Goal: Information Seeking & Learning: Learn about a topic

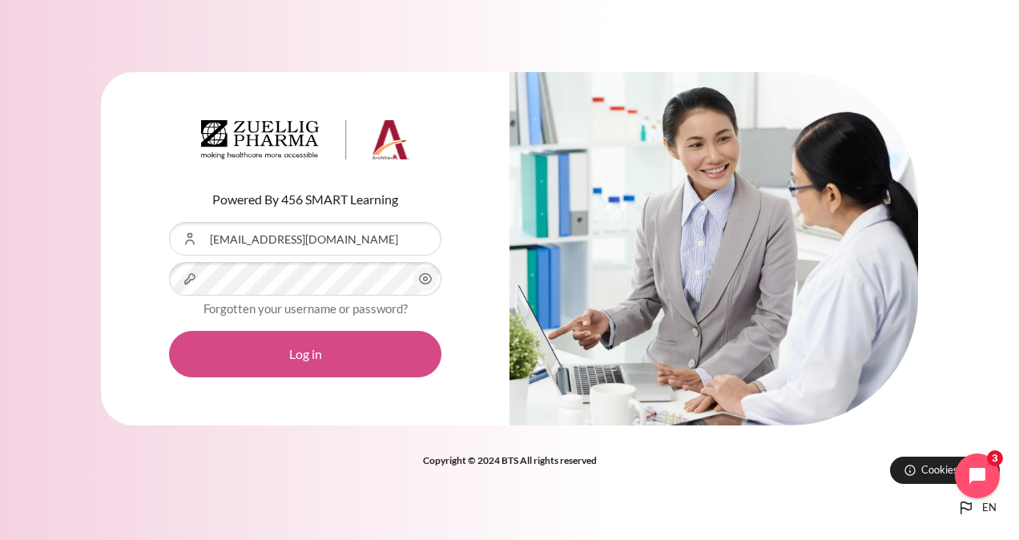
click at [306, 364] on button "Log in" at bounding box center [305, 354] width 272 height 46
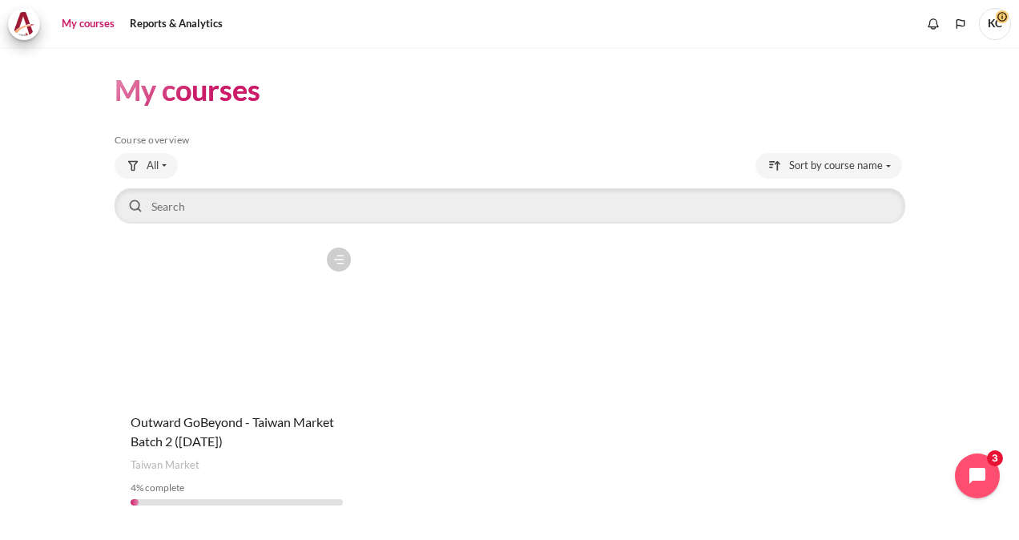
scroll to position [45, 0]
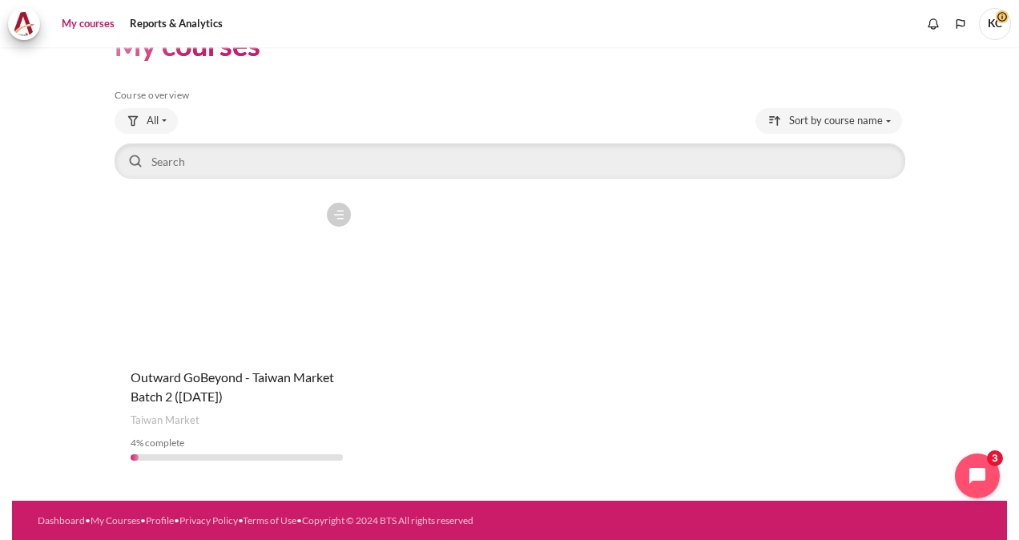
click at [283, 309] on figure "Content" at bounding box center [237, 275] width 244 height 160
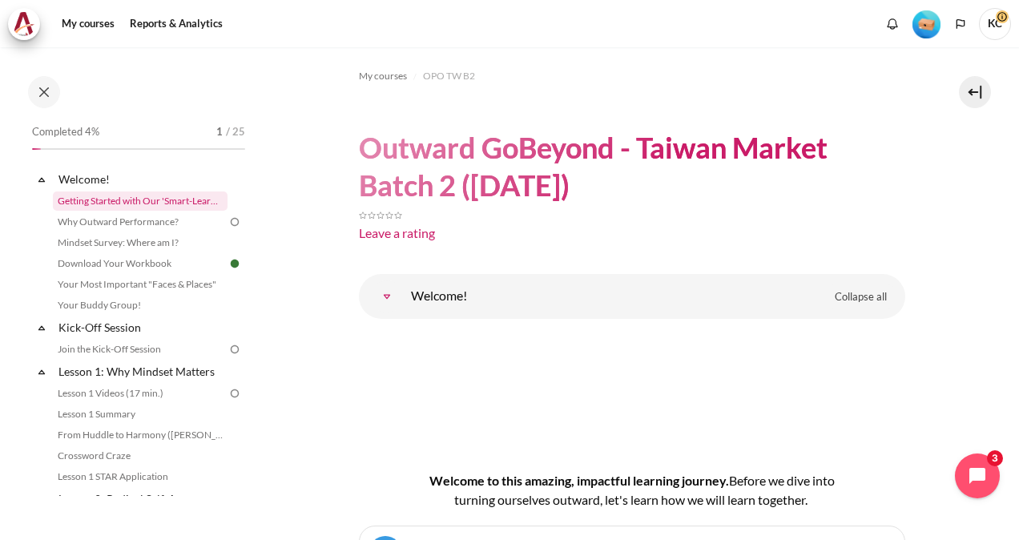
click at [112, 197] on link "Getting Started with Our 'Smart-Learning' Platform" at bounding box center [140, 200] width 175 height 19
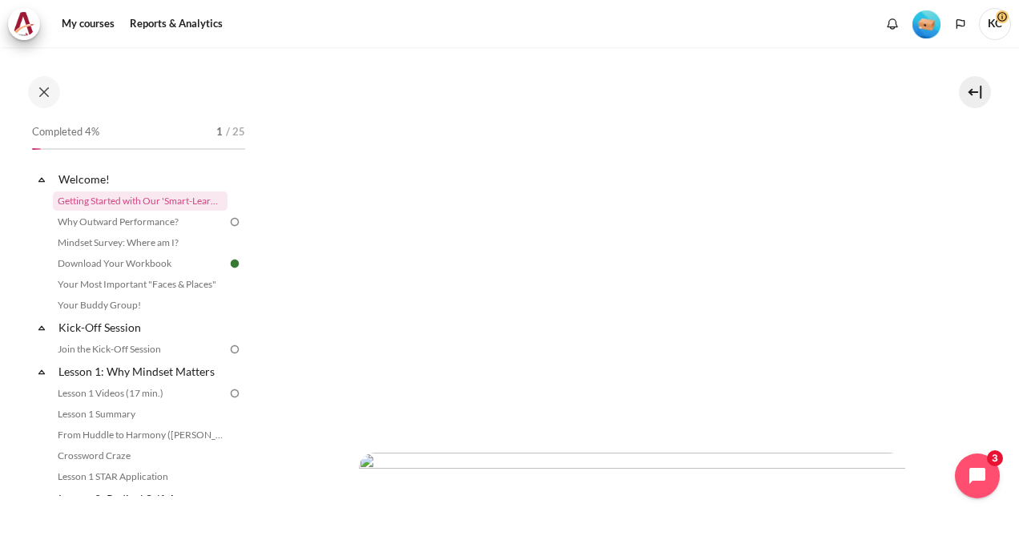
scroll to position [400, 0]
click at [975, 471] on icon "Open chat widget" at bounding box center [986, 476] width 25 height 25
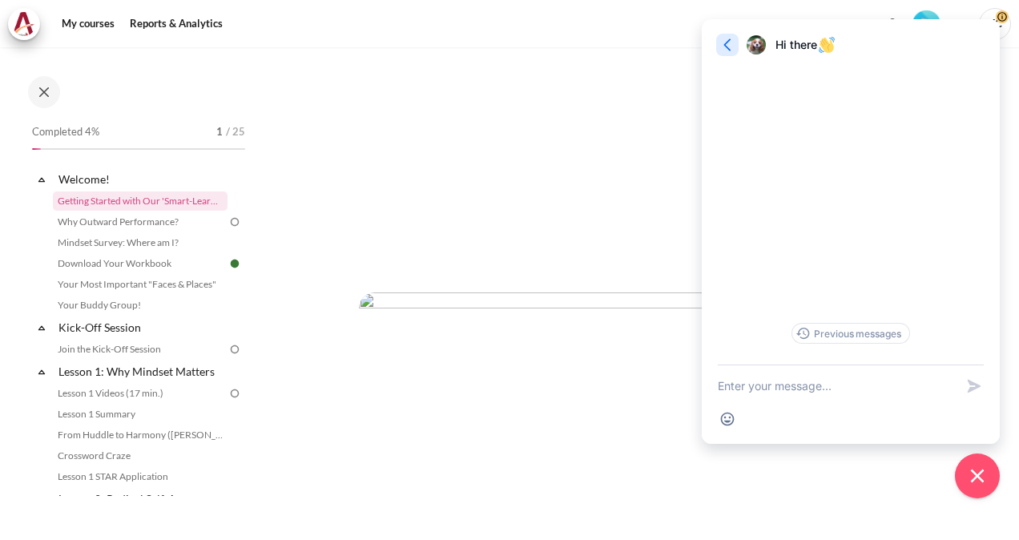
click at [724, 42] on icon "button" at bounding box center [727, 45] width 16 height 16
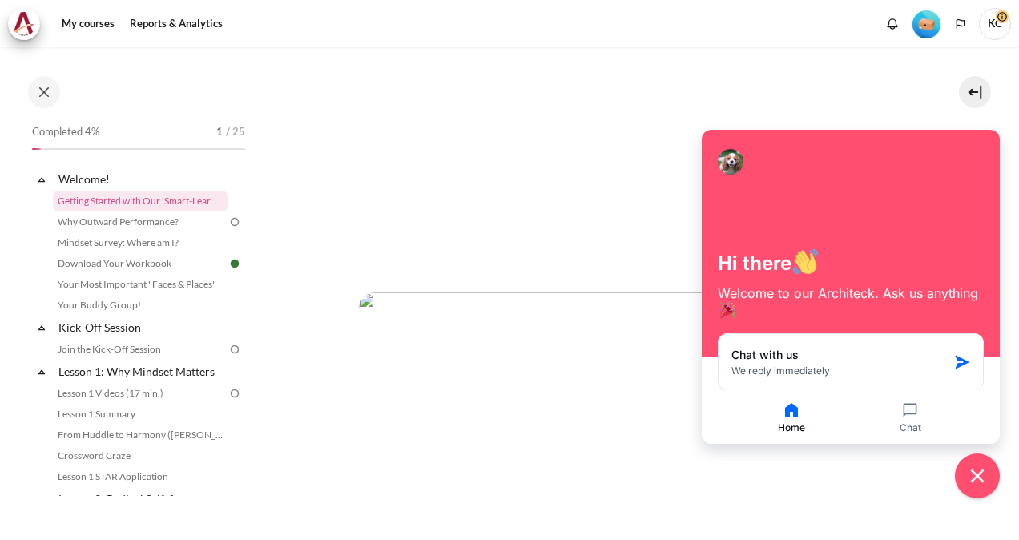
click at [975, 471] on icon "Close chat widget" at bounding box center [977, 476] width 25 height 25
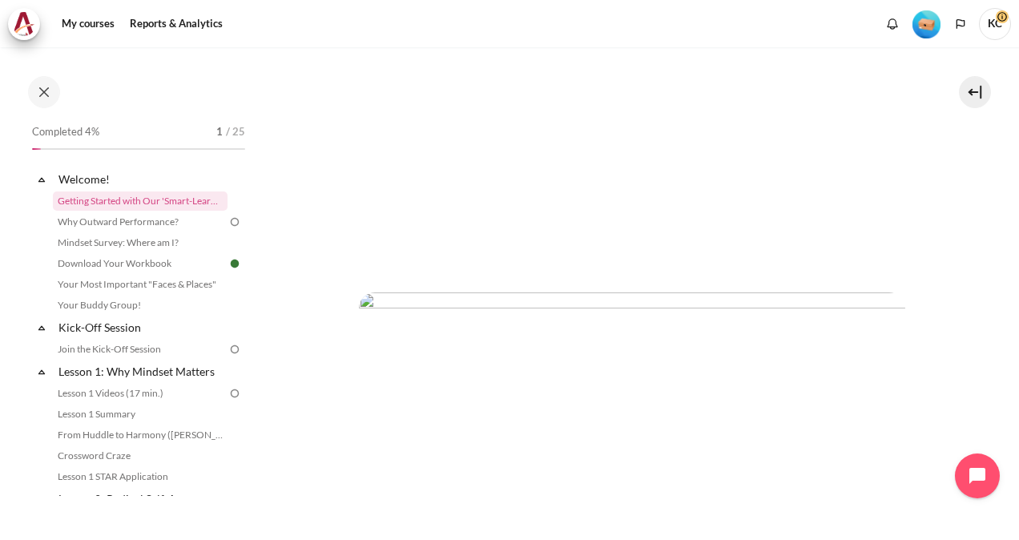
click at [227, 222] on img at bounding box center [234, 222] width 14 height 14
click at [227, 221] on img at bounding box center [234, 222] width 14 height 14
click at [710, 438] on img "Content" at bounding box center [632, 405] width 546 height 227
click at [716, 439] on img "Content" at bounding box center [632, 405] width 546 height 227
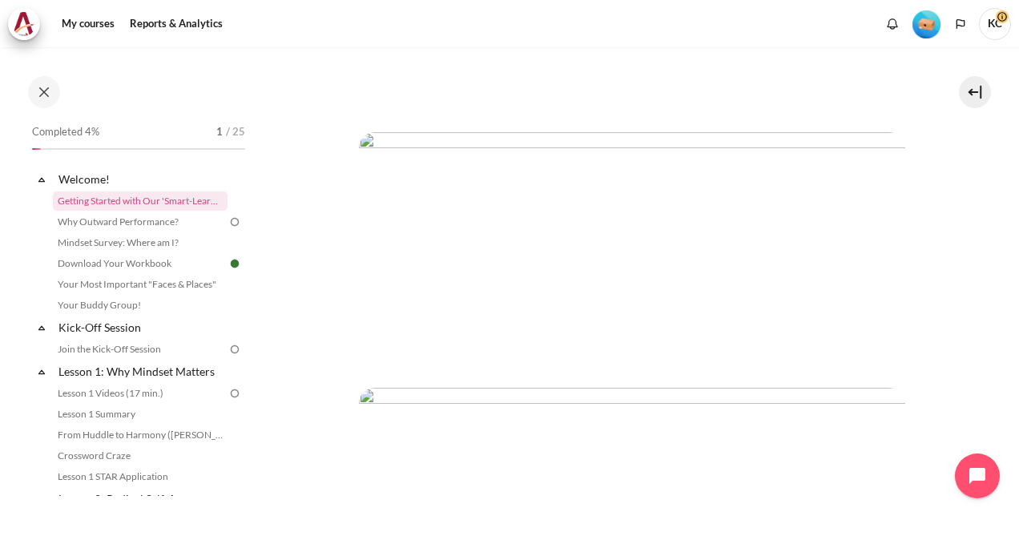
click at [452, 240] on img "Content" at bounding box center [632, 245] width 546 height 227
click at [116, 199] on link "Getting Started with Our 'Smart-Learning' Platform" at bounding box center [140, 200] width 175 height 19
click at [227, 221] on img at bounding box center [234, 222] width 14 height 14
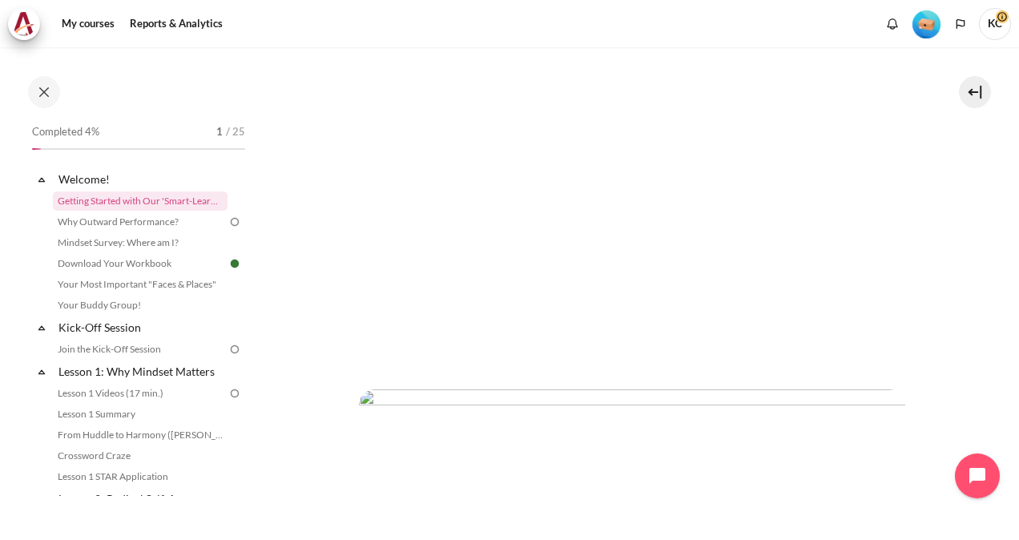
scroll to position [561, 0]
click at [695, 281] on img "Content" at bounding box center [632, 245] width 546 height 227
click at [105, 220] on link "Why Outward Performance?" at bounding box center [140, 221] width 175 height 19
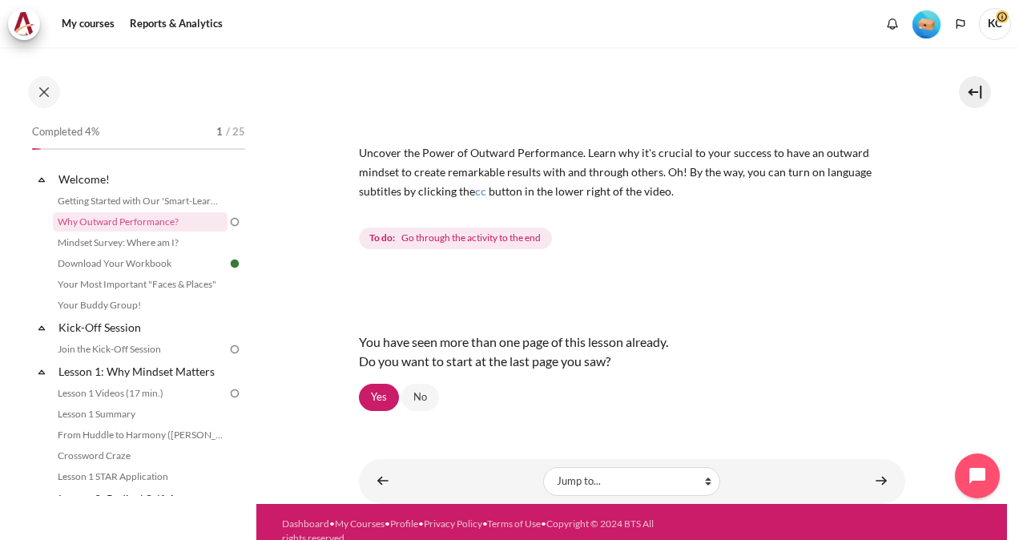
scroll to position [127, 0]
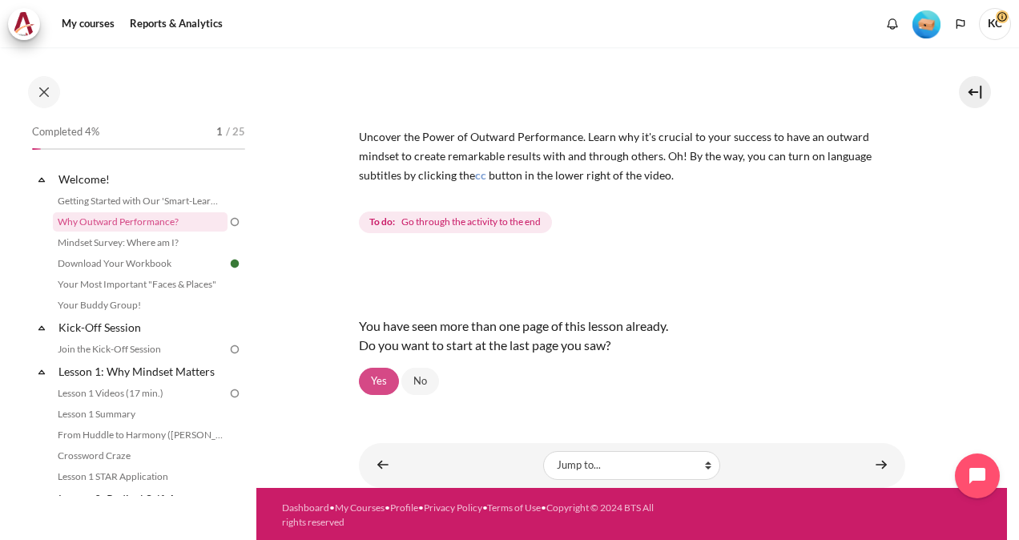
click at [371, 380] on link "Yes" at bounding box center [379, 381] width 40 height 27
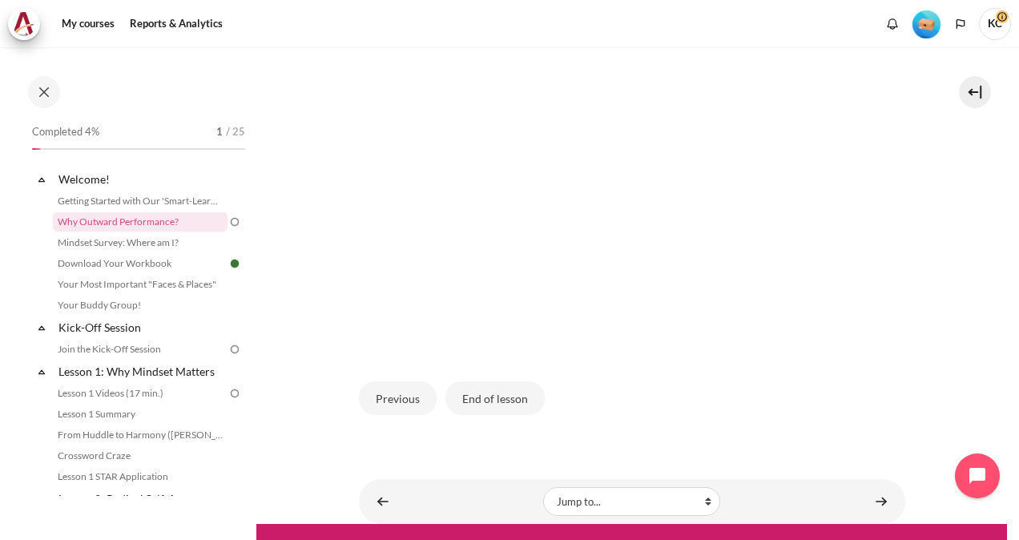
scroll to position [477, 0]
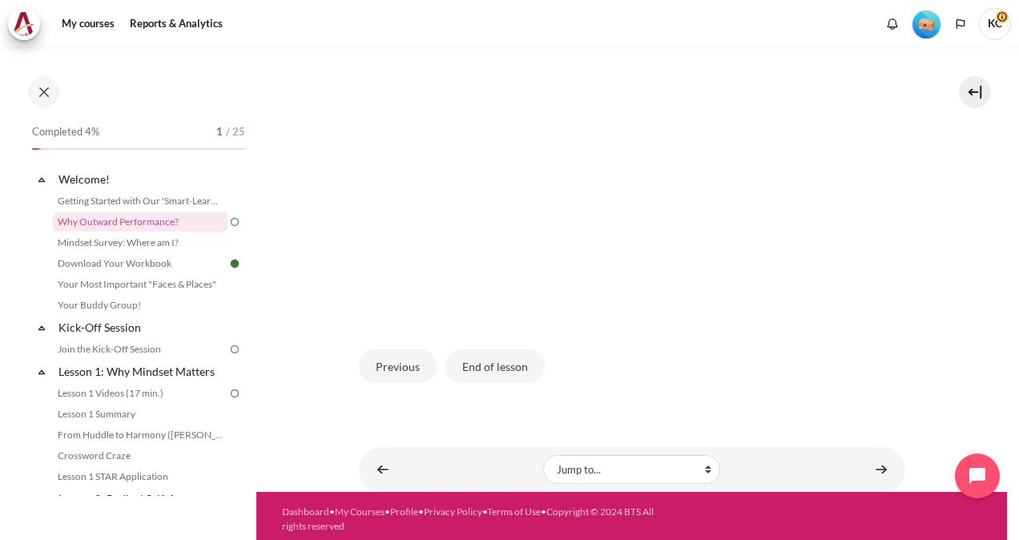
click at [227, 221] on img at bounding box center [234, 222] width 14 height 14
click at [89, 215] on link "Why Outward Performance?" at bounding box center [140, 221] width 175 height 19
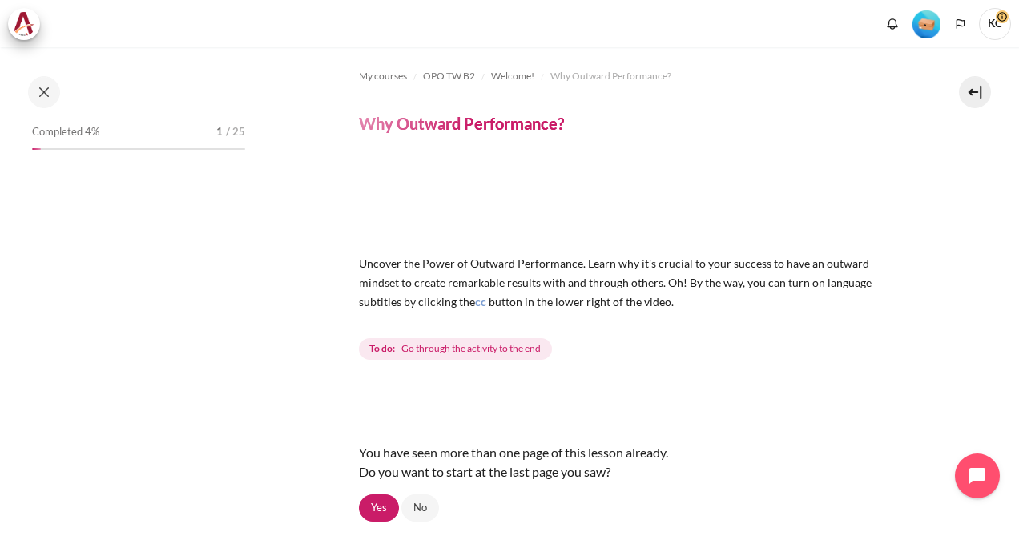
click at [537, 211] on img "Content" at bounding box center [632, 202] width 546 height 86
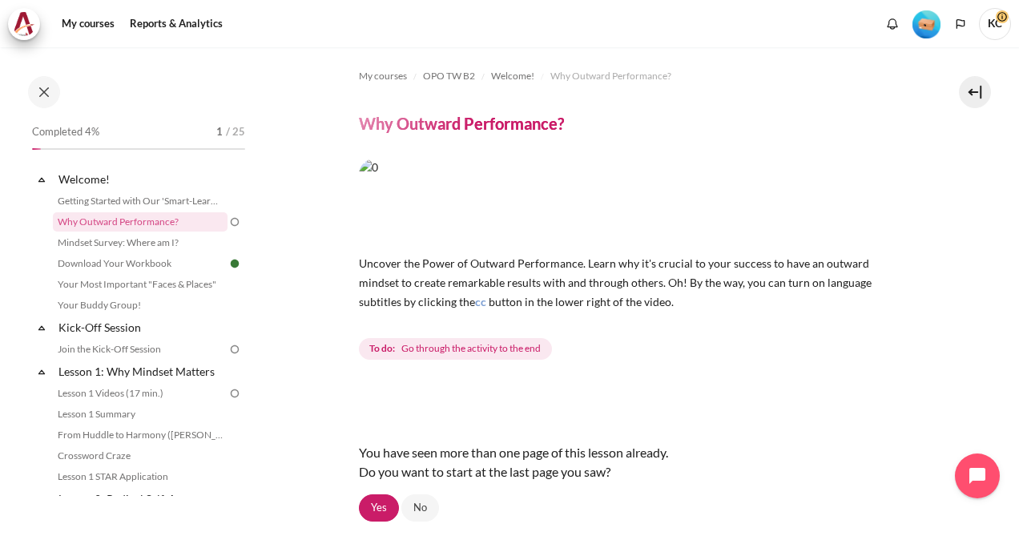
click at [388, 346] on strong "To do:" at bounding box center [382, 348] width 26 height 14
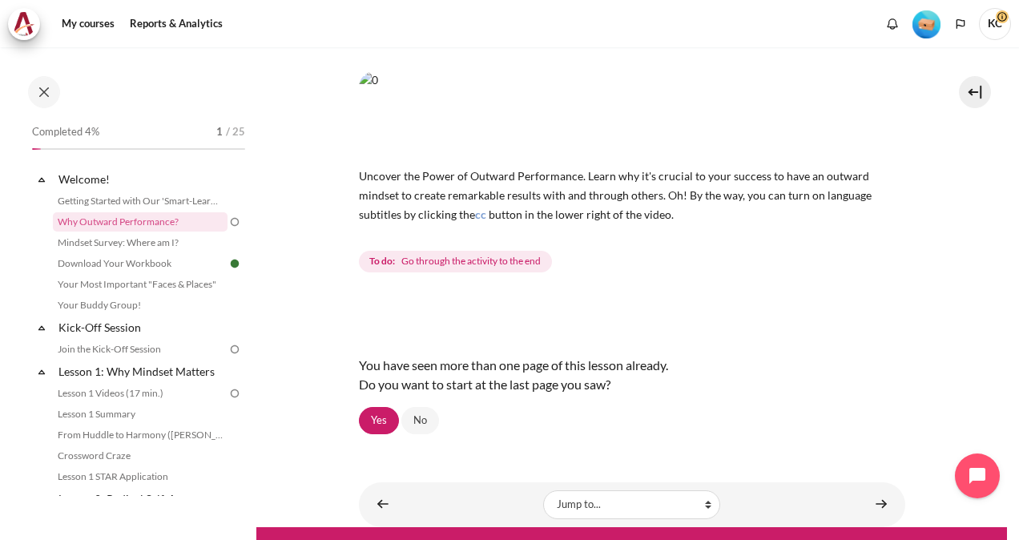
scroll to position [127, 0]
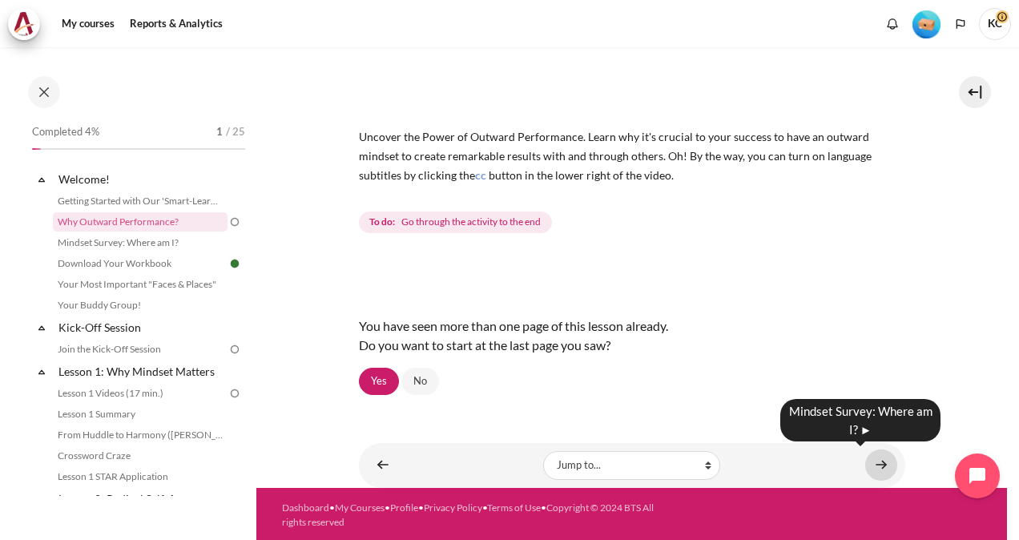
click at [882, 460] on link "Content" at bounding box center [881, 464] width 32 height 31
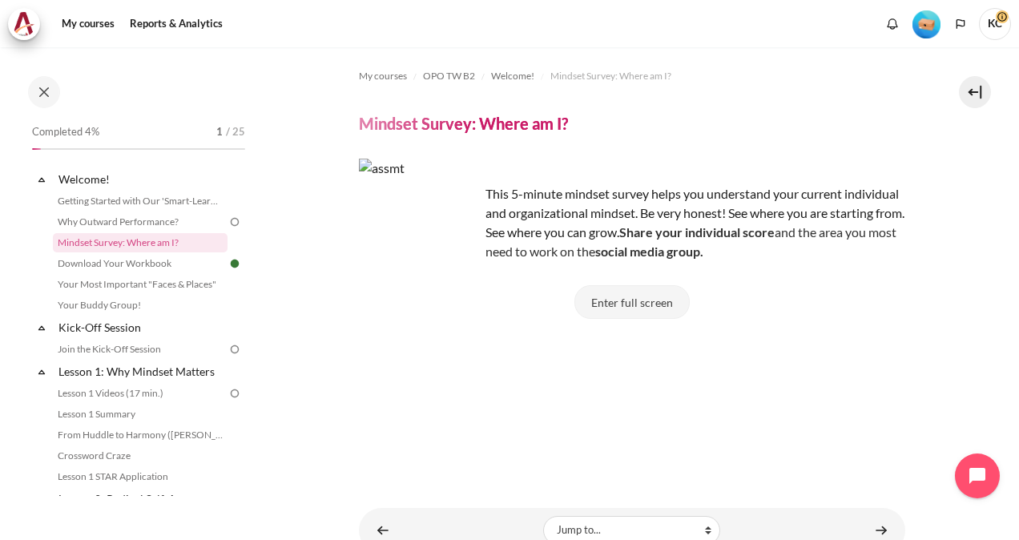
scroll to position [66, 0]
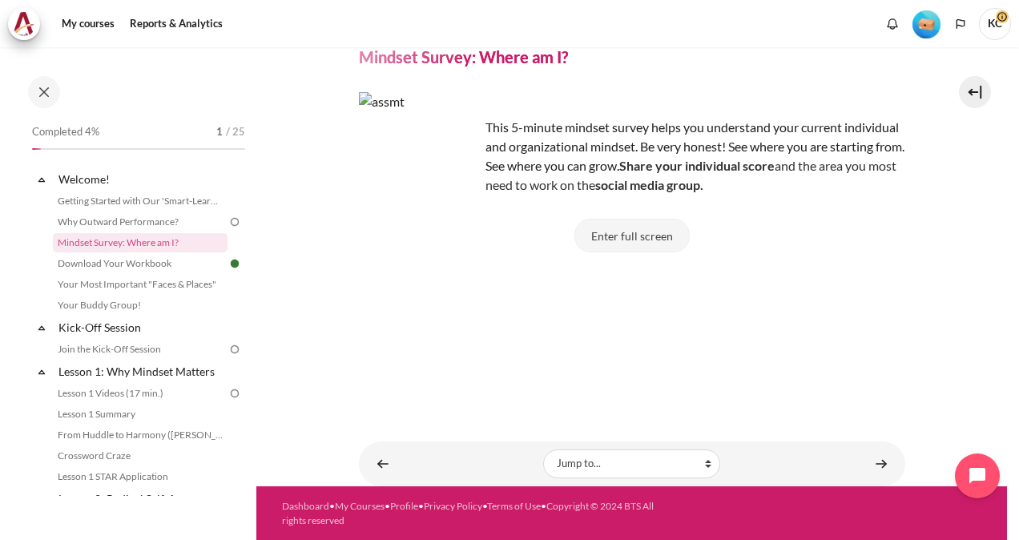
click at [620, 242] on button "Enter full screen" at bounding box center [631, 236] width 115 height 34
click at [143, 227] on link "Why Outward Performance?" at bounding box center [140, 221] width 175 height 19
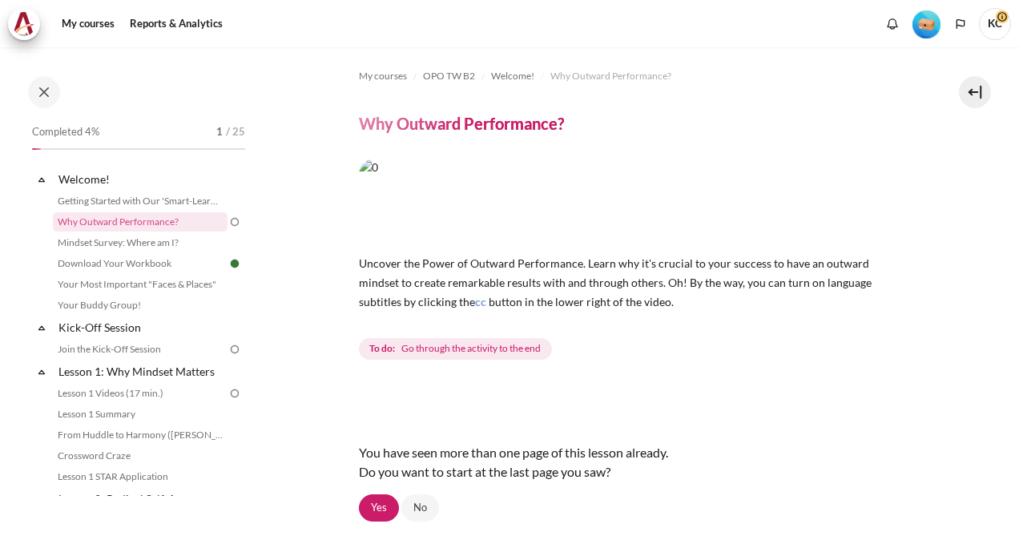
click at [464, 219] on img "Content" at bounding box center [632, 202] width 546 height 86
drag, startPoint x: 464, startPoint y: 219, endPoint x: 461, endPoint y: 250, distance: 30.5
click at [461, 247] on div "Uncover the Power of Outward Performance. Learn why it's crucial to your succes…" at bounding box center [632, 235] width 546 height 152
click at [447, 354] on span "Go through the activity to the end" at bounding box center [470, 348] width 139 height 14
click at [445, 352] on span "Go through the activity to the end" at bounding box center [470, 348] width 139 height 14
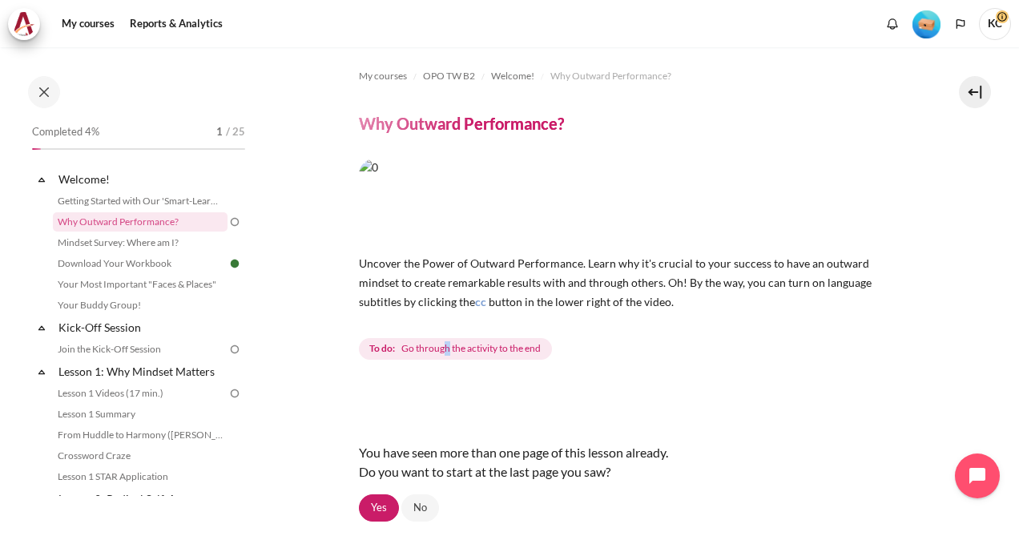
drag, startPoint x: 445, startPoint y: 352, endPoint x: 547, endPoint y: 234, distance: 156.2
click at [547, 234] on img "Content" at bounding box center [632, 202] width 546 height 86
click at [375, 509] on link "Yes" at bounding box center [379, 507] width 40 height 27
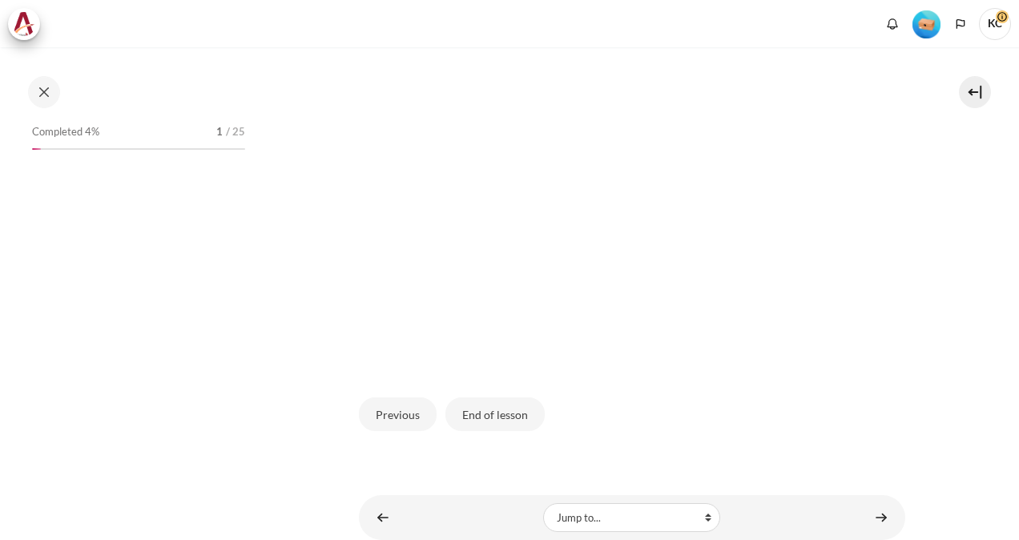
scroll to position [477, 0]
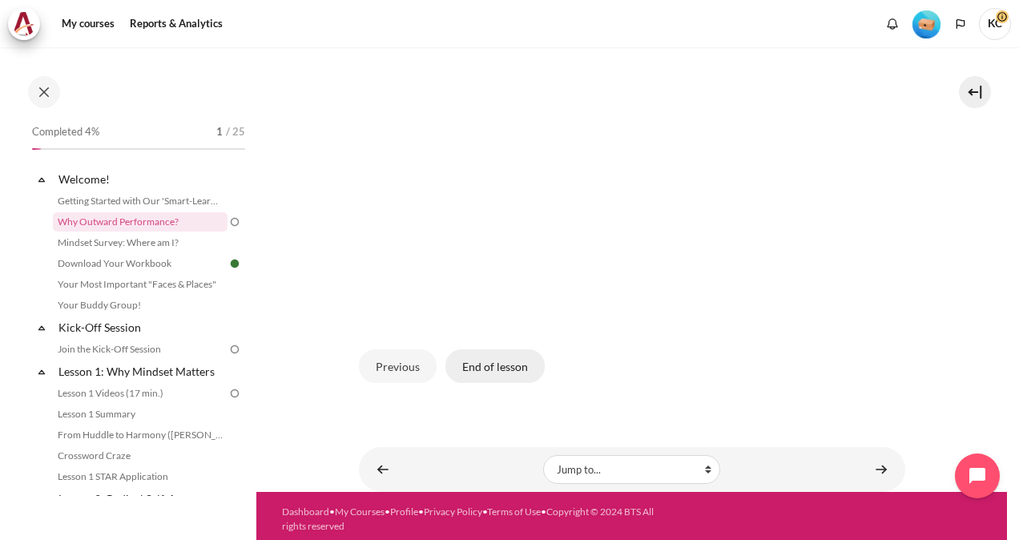
click at [490, 360] on button "End of lesson" at bounding box center [494, 366] width 99 height 34
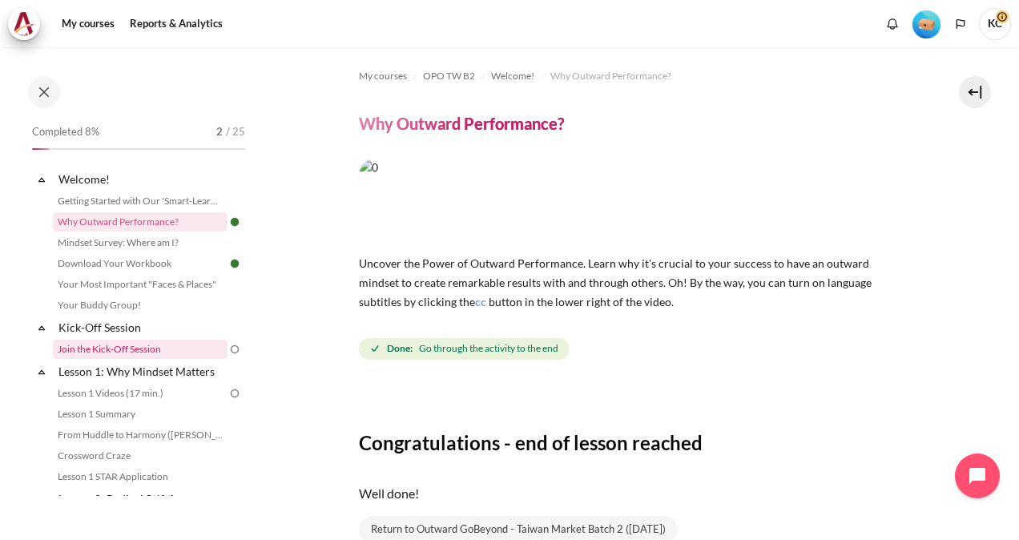
click at [127, 349] on link "Join the Kick-Off Session" at bounding box center [140, 349] width 175 height 19
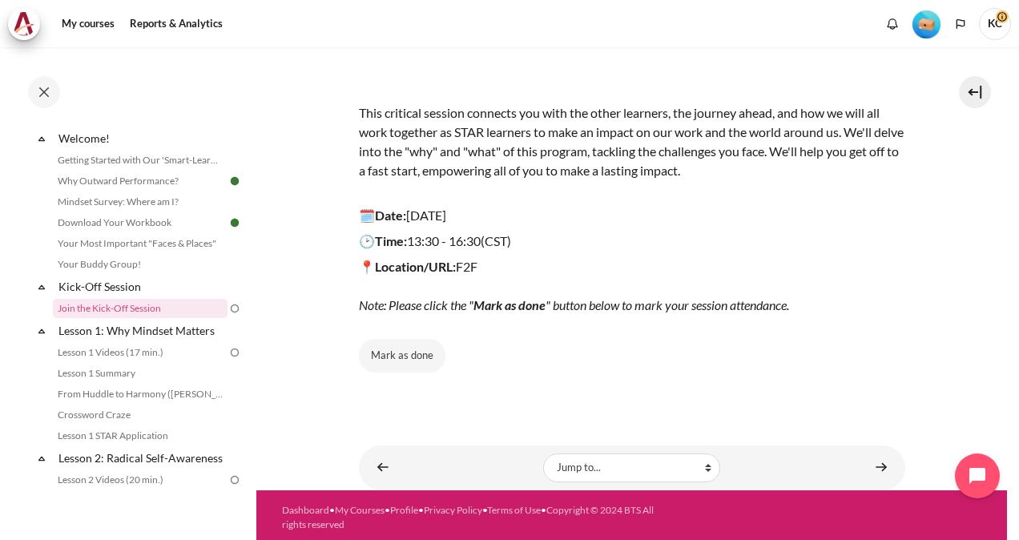
scroll to position [171, 0]
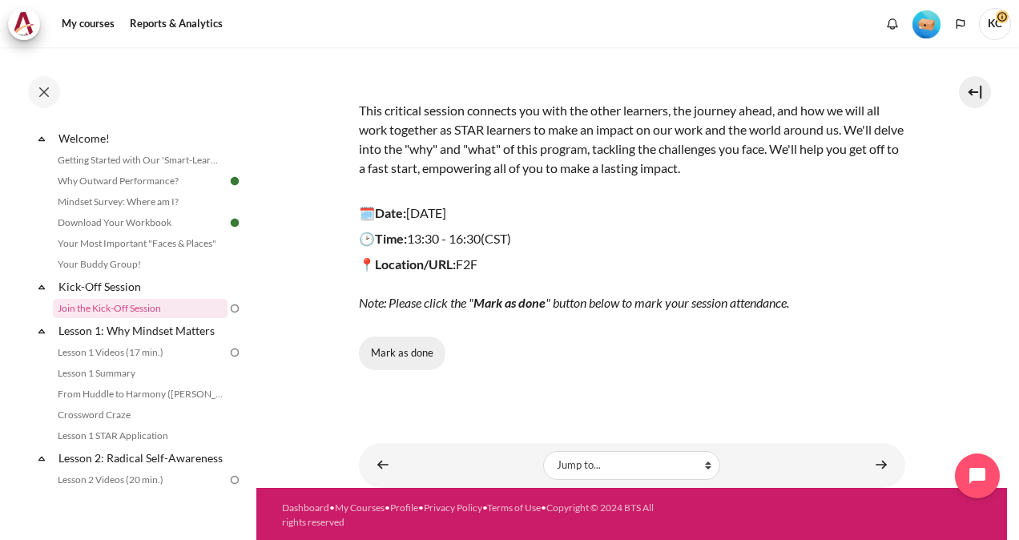
click at [388, 360] on button "Mark as done" at bounding box center [402, 353] width 86 height 34
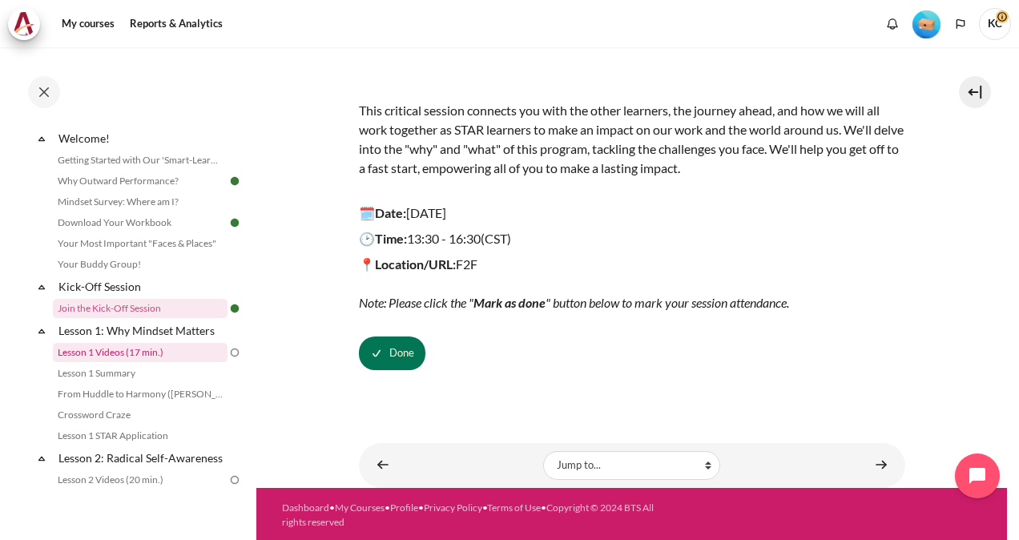
click at [116, 349] on link "Lesson 1 Videos (17 min.)" at bounding box center [140, 352] width 175 height 19
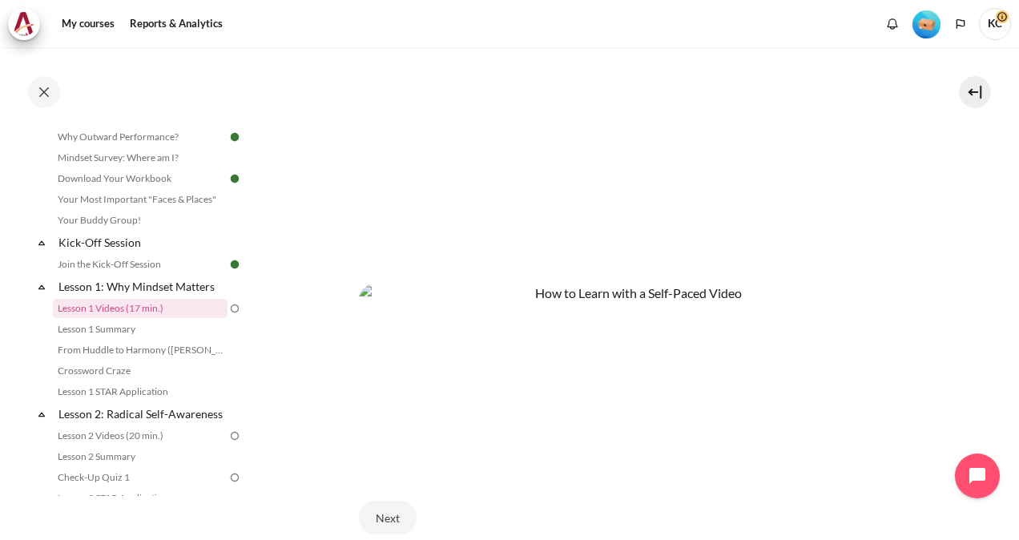
scroll to position [683, 0]
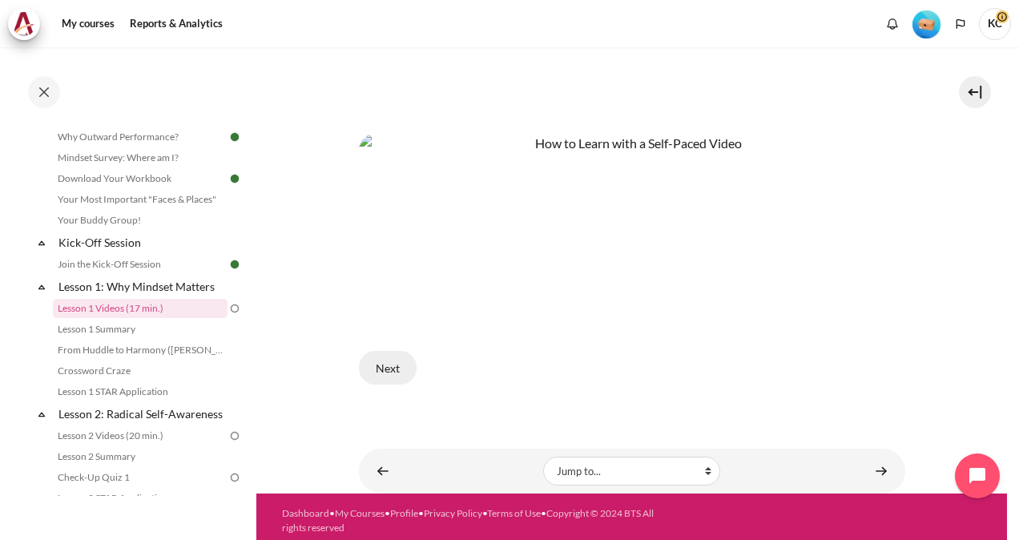
click at [396, 351] on button "Next" at bounding box center [388, 368] width 58 height 34
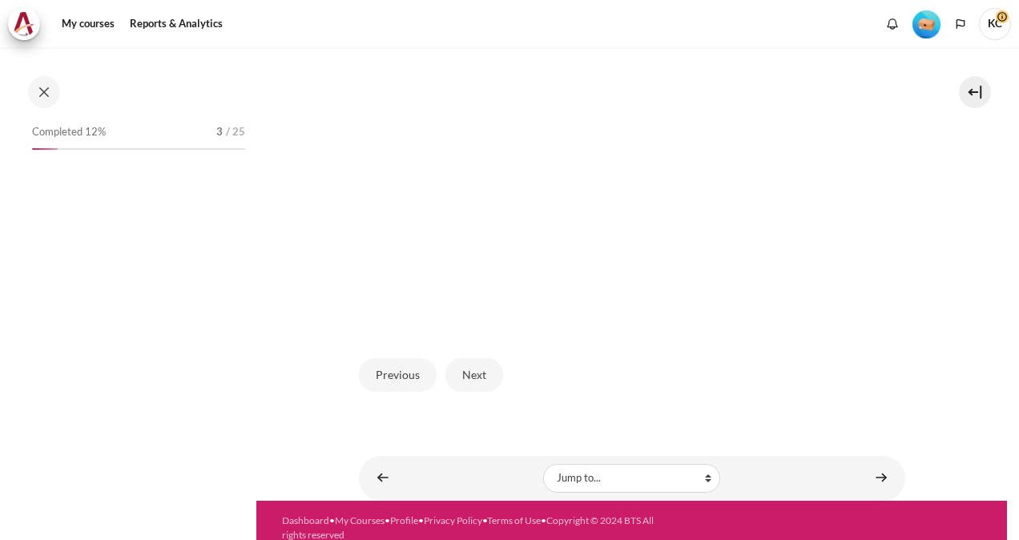
scroll to position [85, 0]
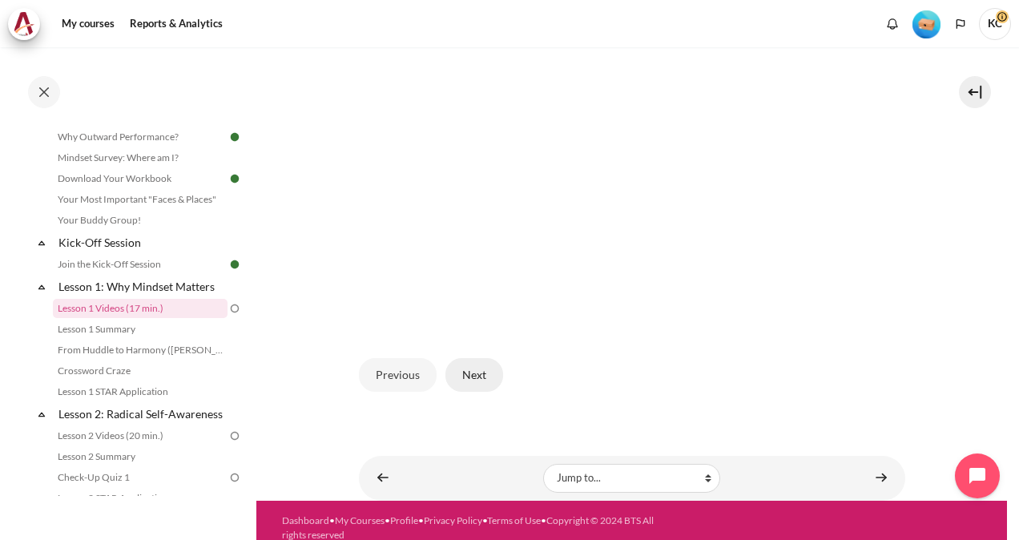
click at [466, 392] on button "Next" at bounding box center [474, 375] width 58 height 34
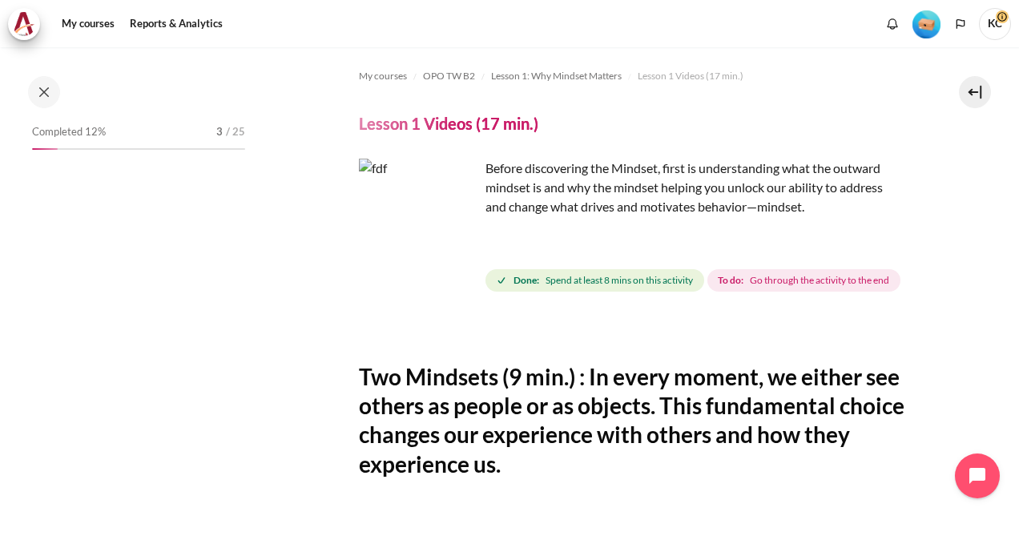
click at [450, 247] on img "Content" at bounding box center [419, 219] width 120 height 120
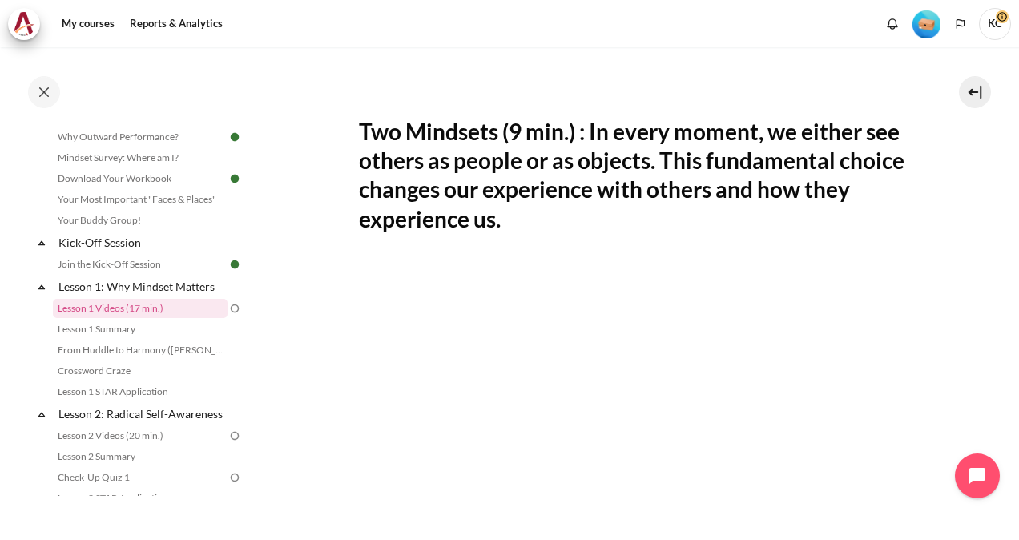
scroll to position [320, 0]
